Goal: Find specific page/section: Find specific page/section

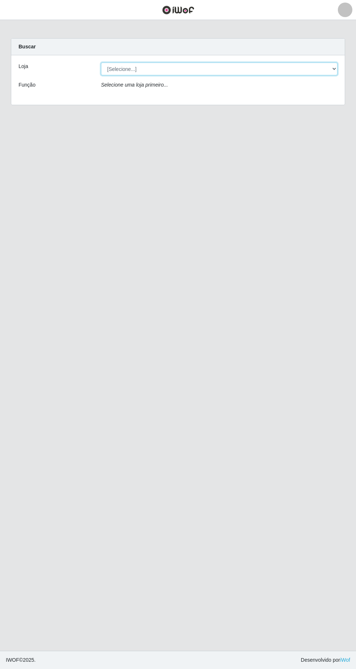
click at [112, 73] on select "[Selecione...] [GEOGRAPHIC_DATA] - [GEOGRAPHIC_DATA] [GEOGRAPHIC_DATA] - [GEOGR…" at bounding box center [219, 69] width 237 height 13
select select "508"
click at [101, 63] on select "[Selecione...] [GEOGRAPHIC_DATA] - [GEOGRAPHIC_DATA] [GEOGRAPHIC_DATA] - [GEOGR…" at bounding box center [219, 69] width 237 height 13
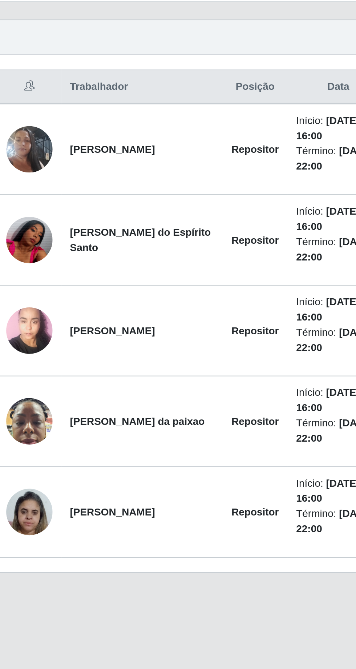
scroll to position [1, 0]
